Goal: Entertainment & Leisure: Browse casually

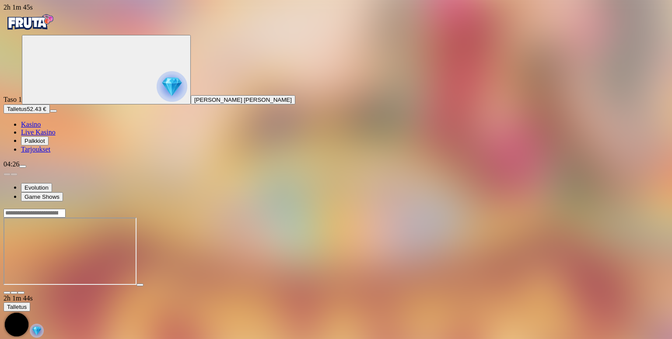
click at [37, 144] on span "Palkkiot" at bounding box center [34, 141] width 21 height 7
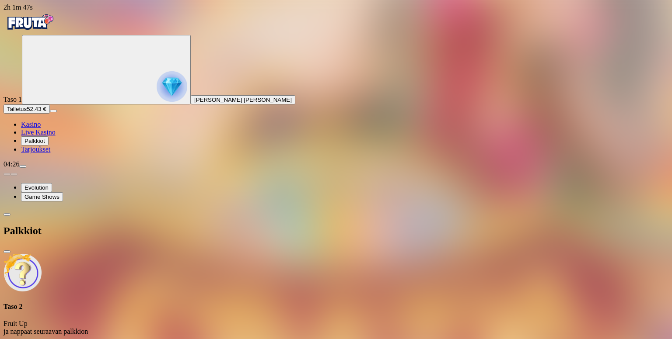
click at [177, 320] on p "Fruit Up ja nappaat seuraavan palkkion" at bounding box center [335, 328] width 665 height 16
click at [161, 320] on p "Fruit Up ja nappaat seuraavan palkkion" at bounding box center [335, 328] width 665 height 16
click at [7, 252] on span "close icon" at bounding box center [7, 252] width 0 height 0
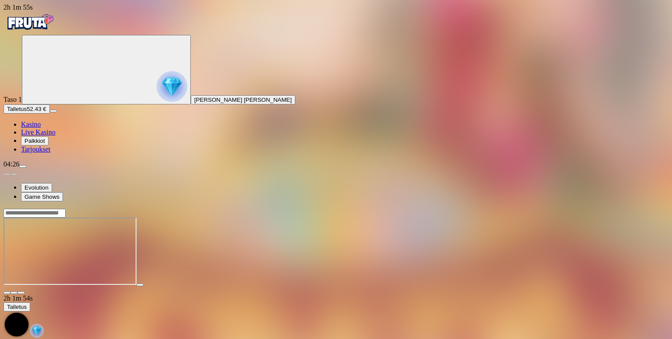
click at [41, 128] on span "Kasino" at bounding box center [31, 124] width 20 height 7
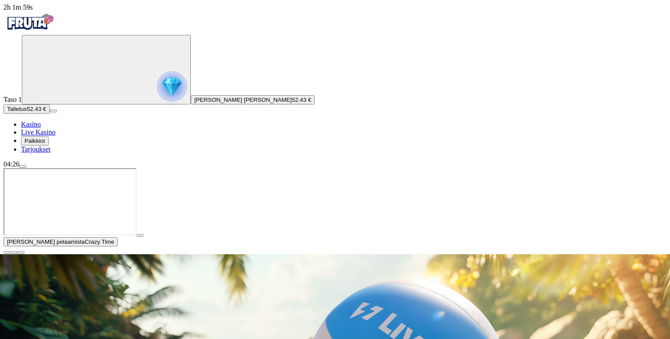
click at [7, 253] on span "close icon" at bounding box center [7, 253] width 0 height 0
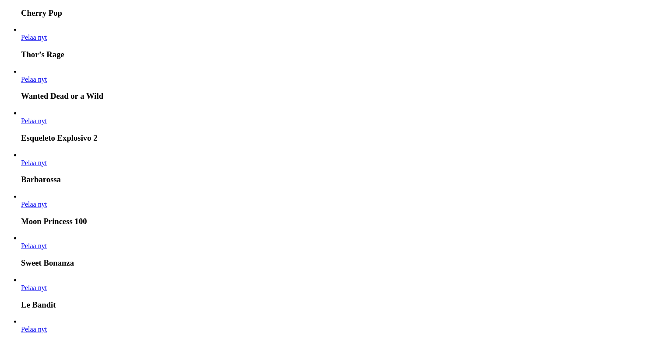
scroll to position [761, 0]
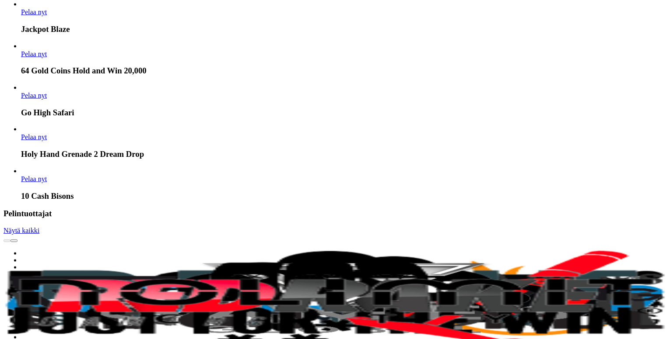
scroll to position [1363, 0]
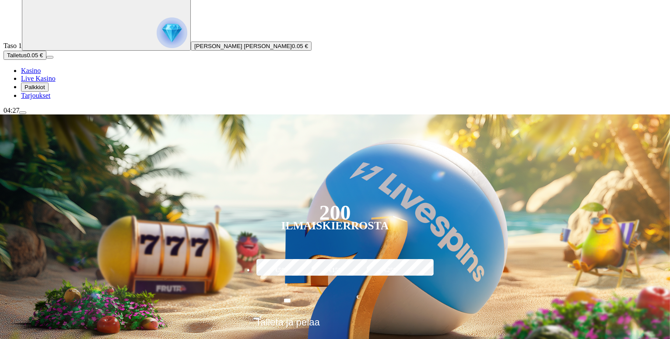
scroll to position [56, 0]
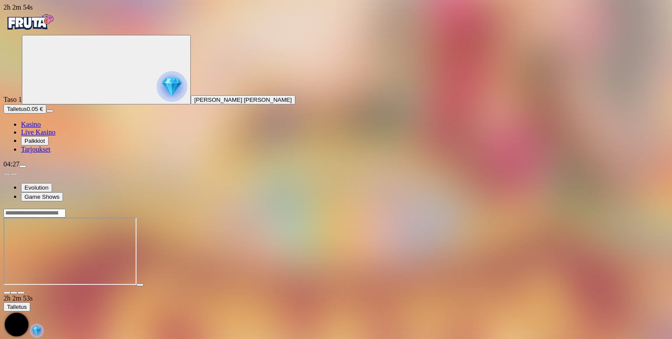
click at [387, 281] on div at bounding box center [335, 252] width 665 height 69
click at [7, 293] on span "close icon" at bounding box center [7, 293] width 0 height 0
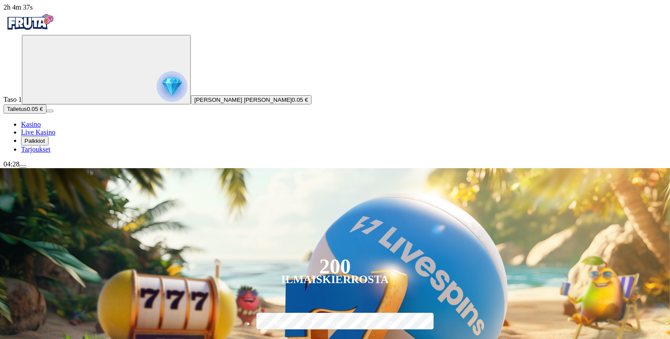
click at [639, 168] on div "200 Ilmaiskierrosta €50 €150 €250 *** € € Talleta ja pelaa 200 kierrätysvapaata…" at bounding box center [335, 288] width 719 height 241
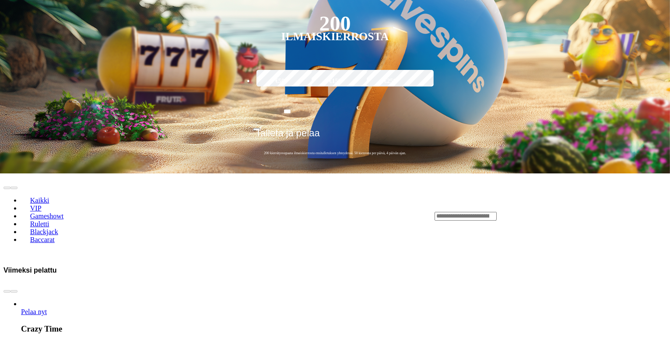
scroll to position [275, 0]
